Goal: Find specific page/section

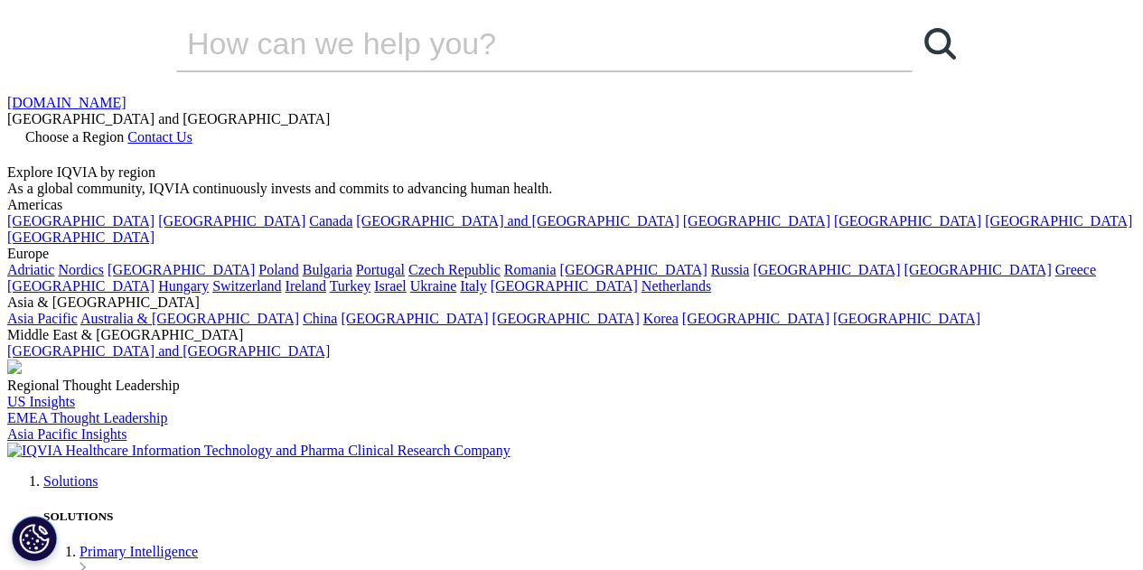
click at [127, 129] on link "Choose a Region" at bounding box center [67, 136] width 120 height 15
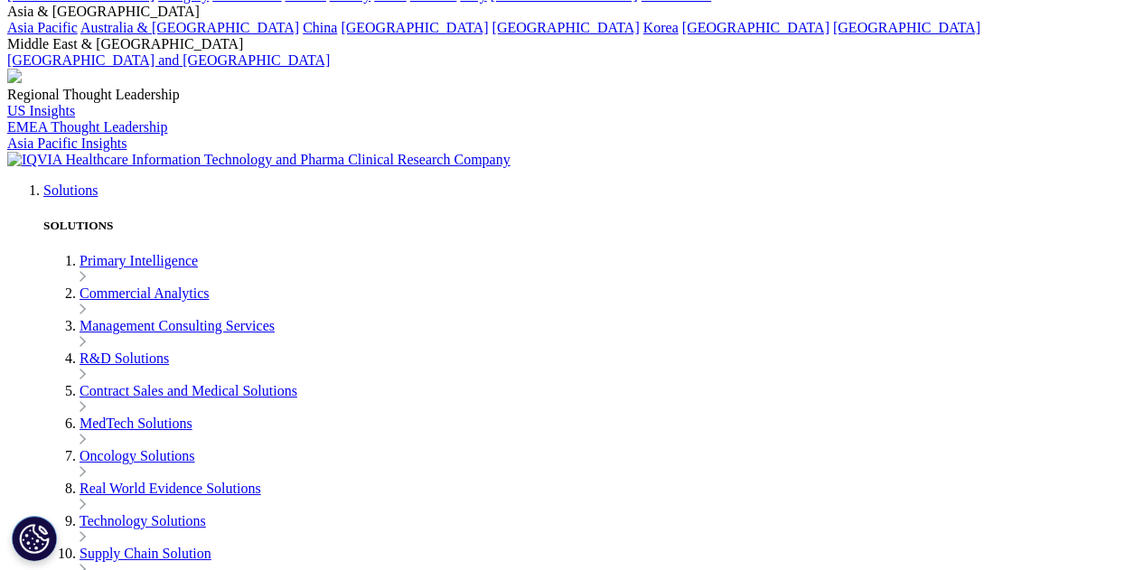
scroll to position [278, 0]
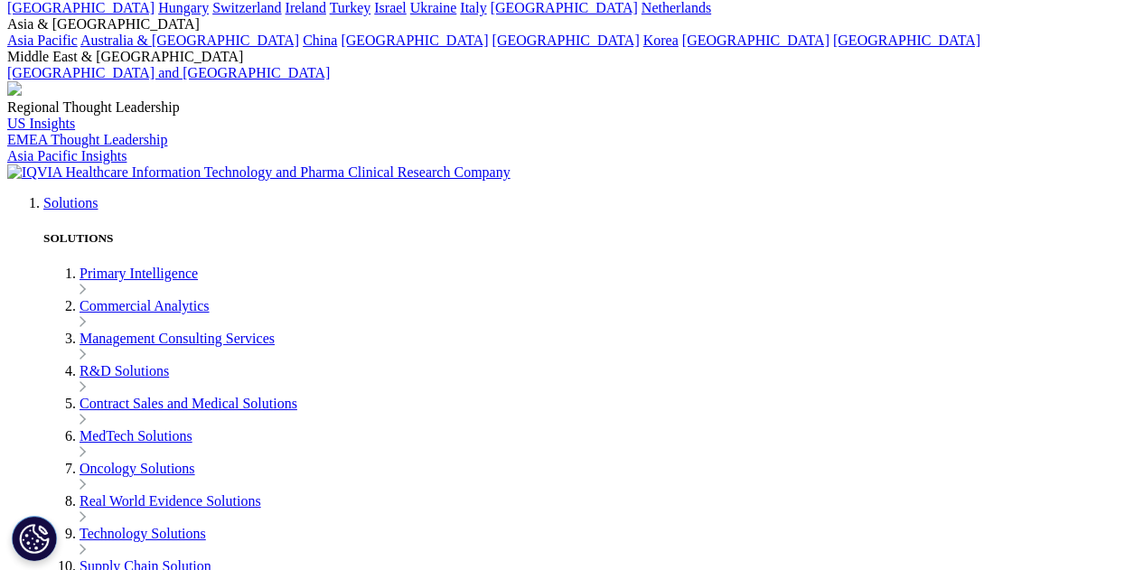
click at [330, 80] on link "[GEOGRAPHIC_DATA] and [GEOGRAPHIC_DATA]" at bounding box center [168, 72] width 322 height 15
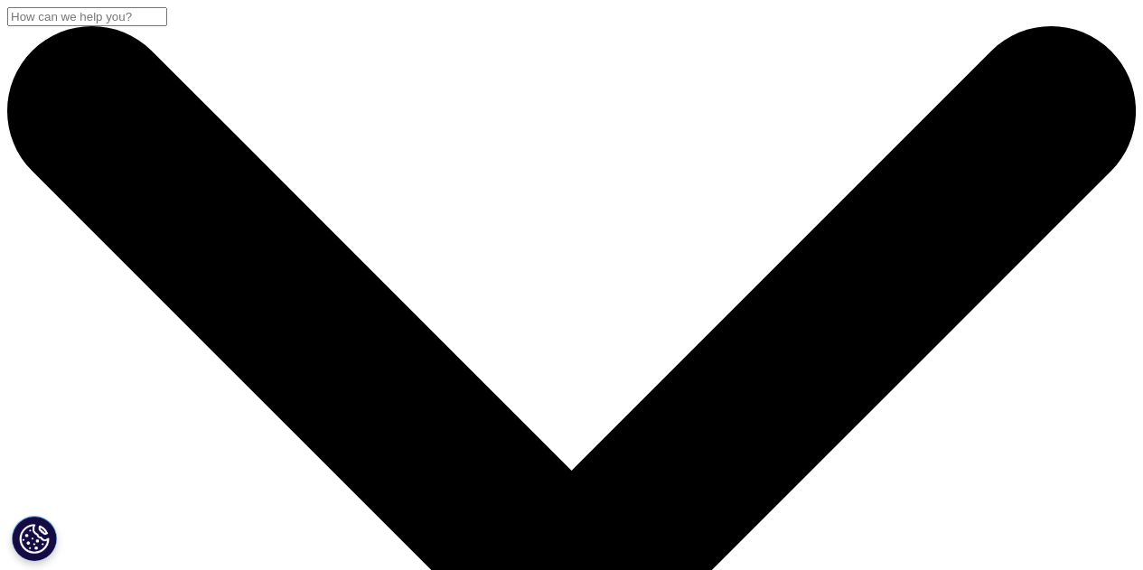
checkbox input "true"
